Goal: Navigation & Orientation: Find specific page/section

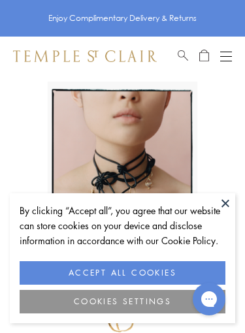
click at [233, 208] on button at bounding box center [226, 203] width 20 height 20
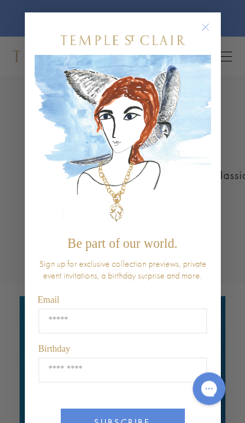
scroll to position [496, 0]
click at [208, 29] on circle "Close dialog" at bounding box center [205, 28] width 16 height 16
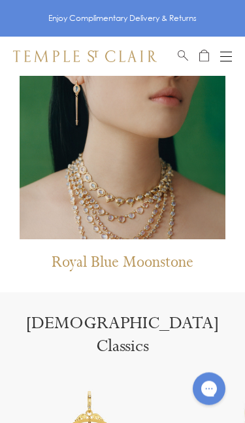
scroll to position [1115, 0]
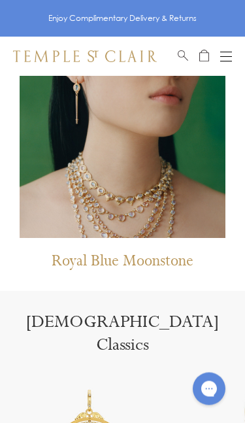
click at [192, 187] on img at bounding box center [123, 111] width 206 height 254
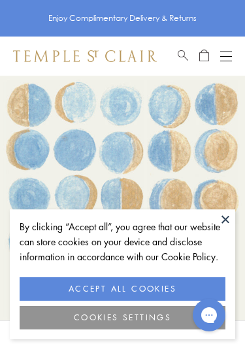
click at [227, 218] on button at bounding box center [226, 220] width 20 height 20
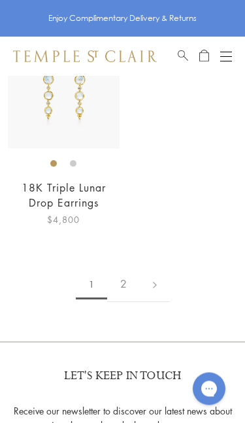
scroll to position [5947, 0]
click at [160, 266] on link at bounding box center [155, 284] width 30 height 36
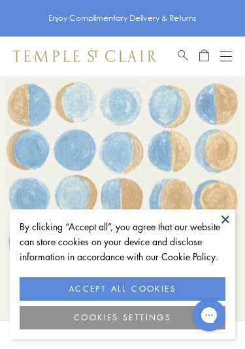
click at [228, 221] on button at bounding box center [226, 220] width 20 height 20
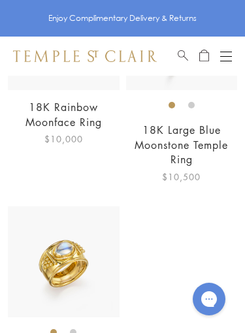
scroll to position [2534, 0]
